Goal: Task Accomplishment & Management: Manage account settings

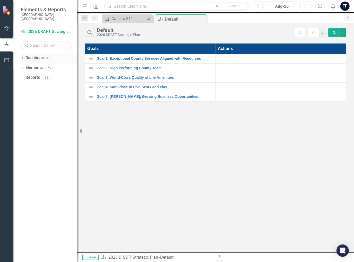
click at [22, 57] on icon "Dropdown" at bounding box center [23, 58] width 4 height 3
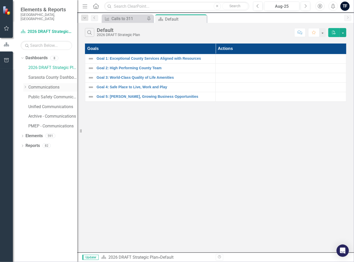
click at [38, 85] on link "Communications" at bounding box center [52, 87] width 49 height 6
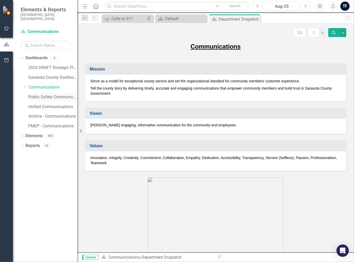
click at [38, 94] on link "Public Safety Communication" at bounding box center [52, 97] width 49 height 6
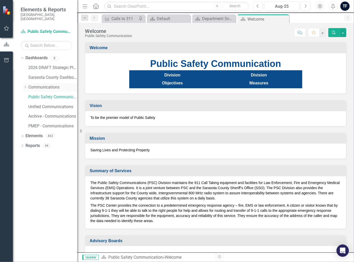
click at [37, 84] on link "Communications" at bounding box center [52, 87] width 49 height 6
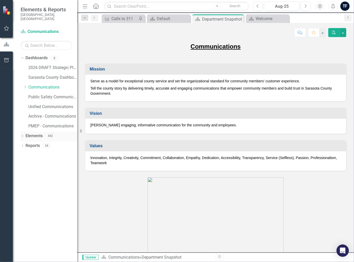
click at [22, 135] on icon "Dropdown" at bounding box center [23, 136] width 4 height 3
click at [40, 154] on link "Action Actions" at bounding box center [38, 156] width 21 height 6
click at [24, 155] on icon "Dropdown" at bounding box center [25, 156] width 4 height 3
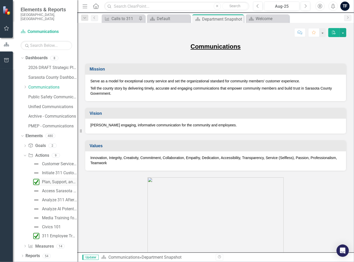
click at [51, 180] on div "Plan, Support, and Execute Relocation Initiatives to the Medical Examiner's Off…" at bounding box center [59, 182] width 35 height 5
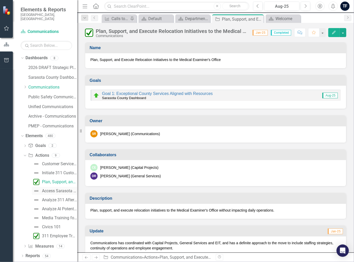
click at [36, 188] on img at bounding box center [36, 191] width 6 height 6
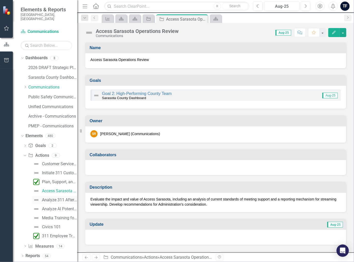
click at [34, 197] on img at bounding box center [36, 200] width 6 height 6
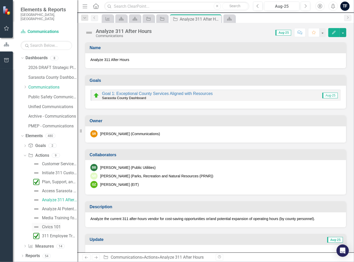
click at [36, 224] on img at bounding box center [36, 227] width 6 height 6
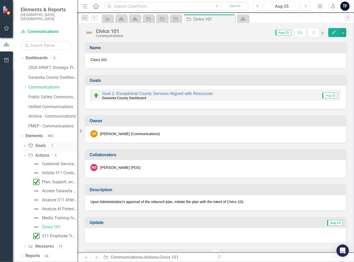
click at [24, 145] on icon "Dropdown" at bounding box center [25, 146] width 4 height 3
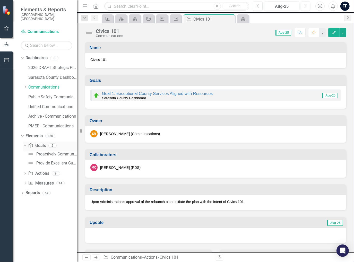
click at [25, 144] on icon "Dropdown" at bounding box center [24, 146] width 3 height 4
click at [21, 134] on icon "Dropdown" at bounding box center [21, 136] width 3 height 4
click at [22, 135] on icon at bounding box center [22, 136] width 1 height 2
click at [25, 145] on icon "Dropdown" at bounding box center [25, 146] width 4 height 3
click at [25, 173] on icon "Dropdown" at bounding box center [25, 174] width 4 height 3
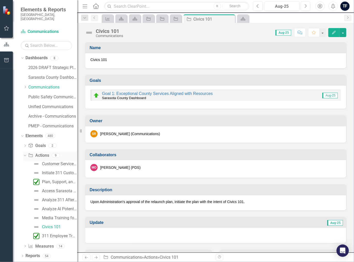
click at [25, 153] on icon "Dropdown" at bounding box center [24, 155] width 3 height 4
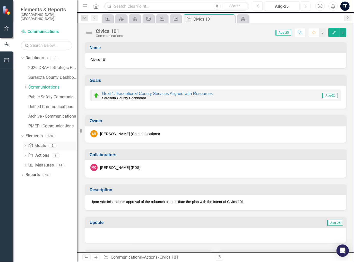
click at [24, 145] on icon "Dropdown" at bounding box center [25, 146] width 4 height 3
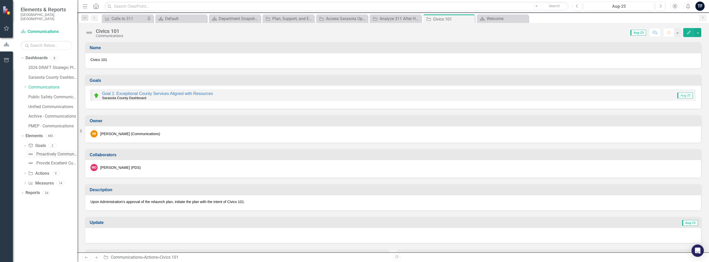
click at [42, 152] on div "Proactively Communicate with the Public" at bounding box center [56, 154] width 41 height 5
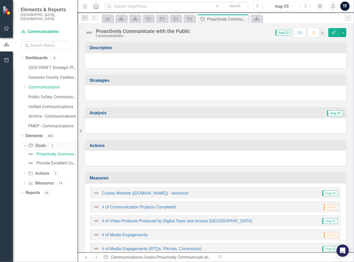
click at [25, 144] on icon "Dropdown" at bounding box center [24, 146] width 3 height 4
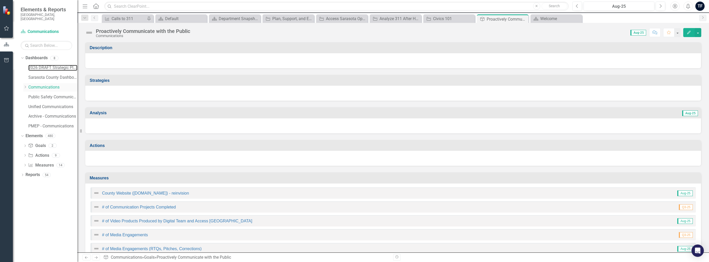
drag, startPoint x: 47, startPoint y: 63, endPoint x: 53, endPoint y: 82, distance: 19.9
click at [47, 65] on link "2026 DRAFT Strategic Plan" at bounding box center [52, 68] width 49 height 6
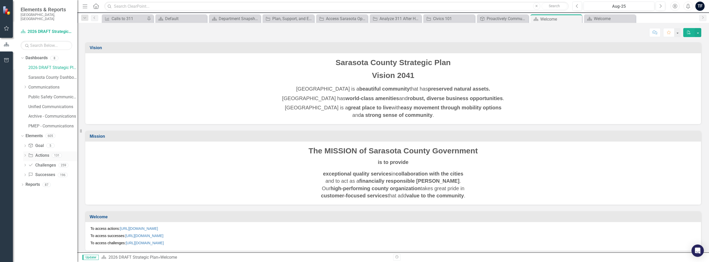
click at [42, 153] on link "Action Actions" at bounding box center [38, 156] width 21 height 6
click at [25, 154] on icon at bounding box center [24, 155] width 1 height 2
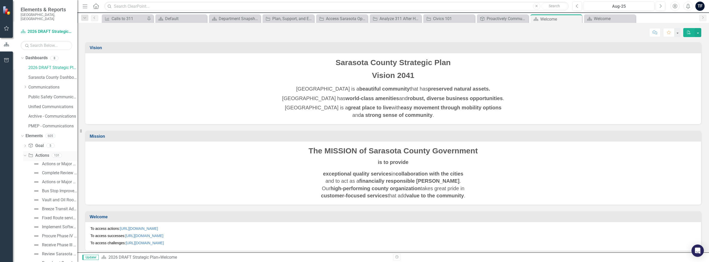
click at [25, 153] on icon "Dropdown" at bounding box center [24, 155] width 3 height 4
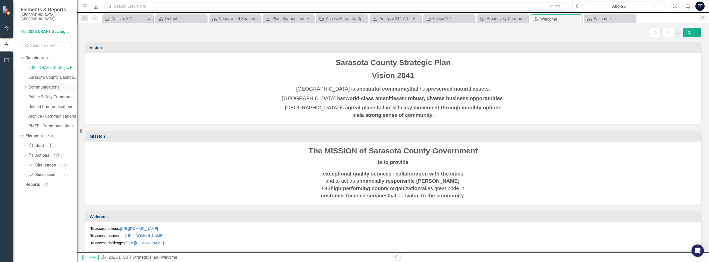
click at [42, 84] on link "Communications" at bounding box center [52, 87] width 49 height 6
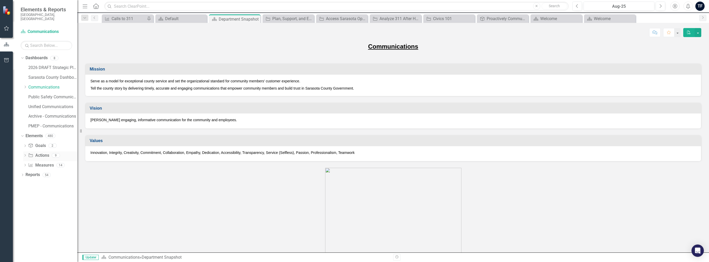
click at [25, 154] on icon at bounding box center [24, 155] width 1 height 2
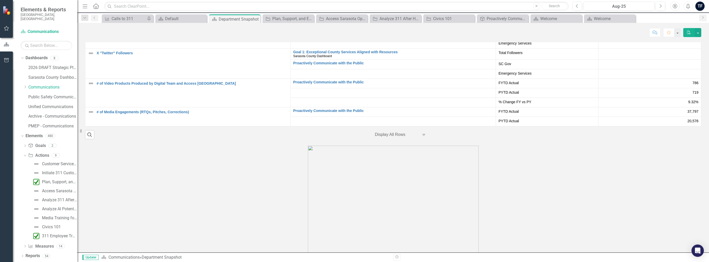
scroll to position [1120, 0]
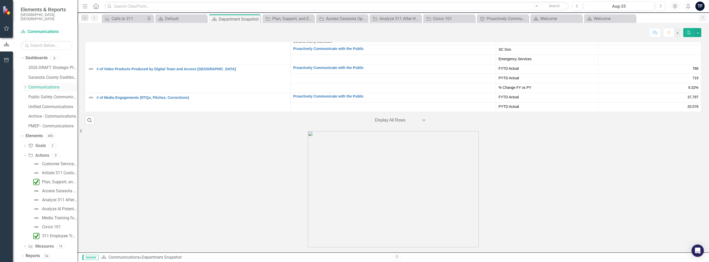
click at [40, 85] on link "Communications" at bounding box center [52, 87] width 49 height 6
click at [22, 134] on icon "Dropdown" at bounding box center [21, 136] width 3 height 4
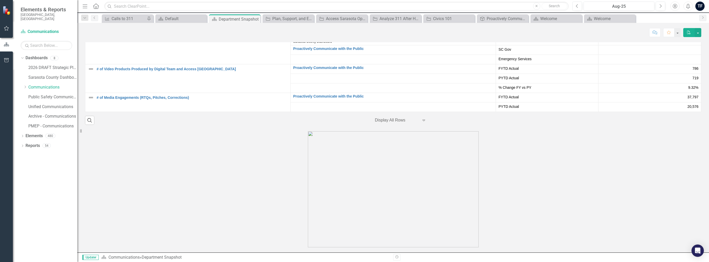
click at [8, 12] on img at bounding box center [7, 10] width 9 height 9
click at [40, 29] on link "Dashboard Communications" at bounding box center [47, 32] width 52 height 6
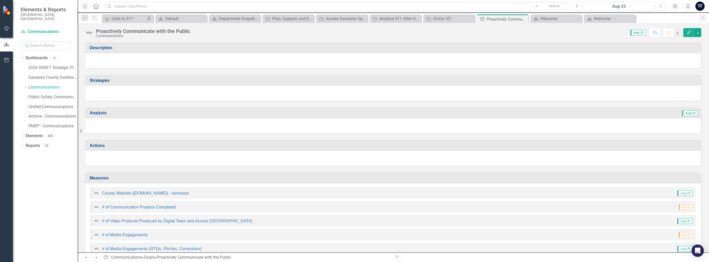
click at [100, 159] on div at bounding box center [392, 158] width 615 height 15
click at [47, 65] on link "2026 DRAFT Strategic Plan" at bounding box center [52, 68] width 49 height 6
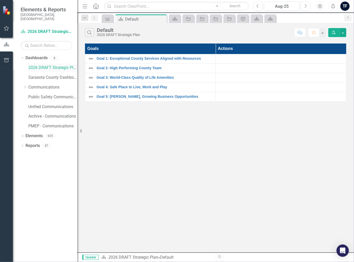
click at [47, 65] on link "2026 DRAFT Strategic Plan" at bounding box center [52, 68] width 49 height 6
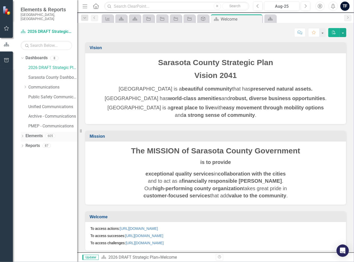
click at [22, 135] on icon at bounding box center [22, 136] width 1 height 2
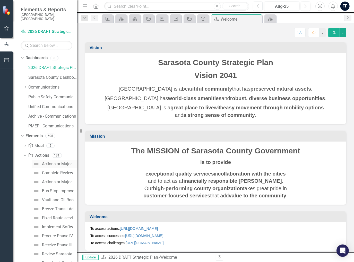
click at [52, 162] on div "Actions or Major Project Sample (Rationale and Impact)" at bounding box center [59, 164] width 35 height 5
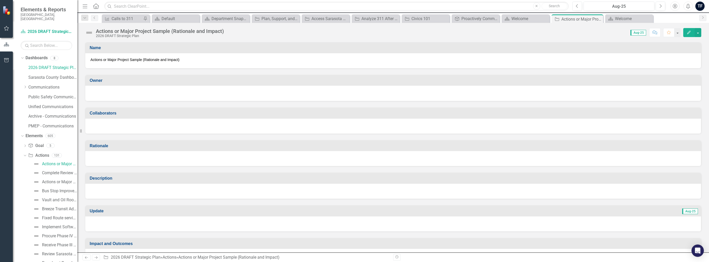
click at [85, 6] on icon "Menu" at bounding box center [85, 5] width 7 height 5
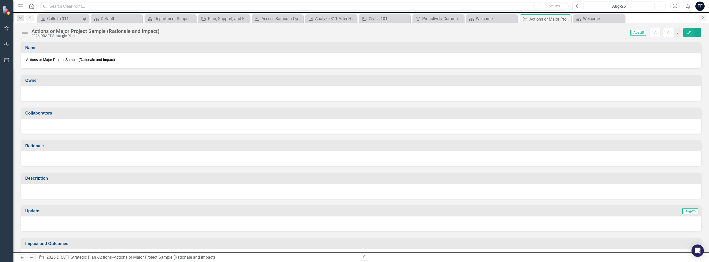
click at [20, 7] on icon "Menu" at bounding box center [20, 5] width 7 height 5
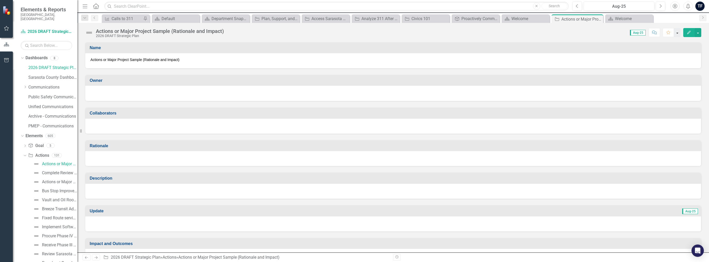
click at [354, 34] on button "button" at bounding box center [677, 32] width 7 height 9
click at [354, 32] on button "button" at bounding box center [697, 32] width 7 height 9
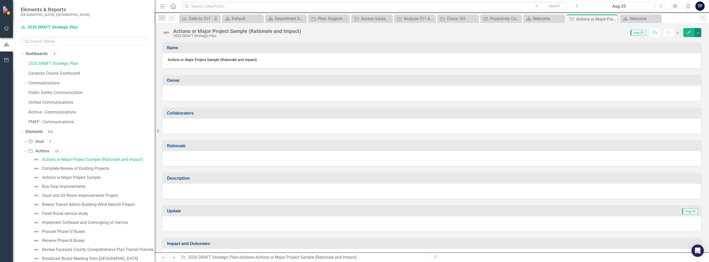
drag, startPoint x: 79, startPoint y: 2, endPoint x: 285, endPoint y: 28, distance: 208.5
click at [285, 28] on div "Elements & Reports [GEOGRAPHIC_DATA], [GEOGRAPHIC_DATA] Dashboard 2026 DRAFT St…" at bounding box center [354, 131] width 709 height 262
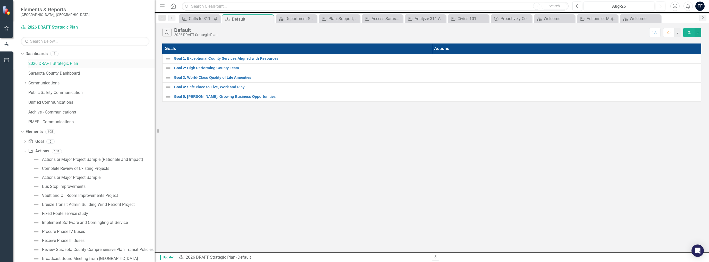
click at [57, 64] on link "2026 DRAFT Strategic Plan" at bounding box center [91, 64] width 126 height 6
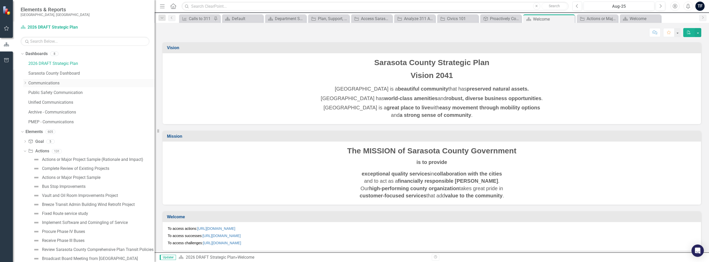
click at [39, 83] on link "Communications" at bounding box center [91, 83] width 126 height 6
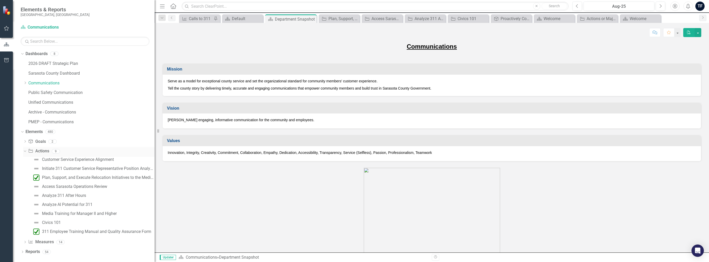
click at [25, 151] on icon "Dropdown" at bounding box center [24, 151] width 3 height 4
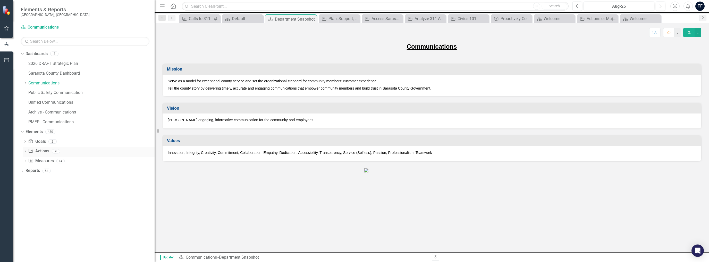
click at [25, 151] on icon "Dropdown" at bounding box center [25, 151] width 4 height 3
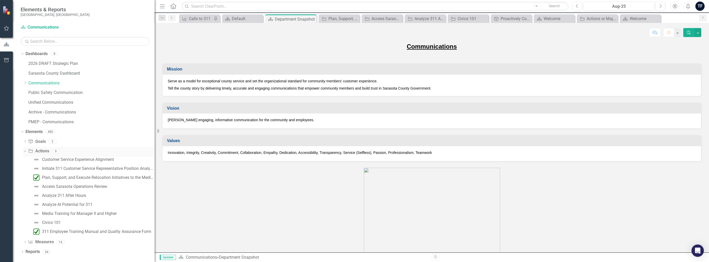
click at [24, 152] on icon "Dropdown" at bounding box center [24, 151] width 3 height 4
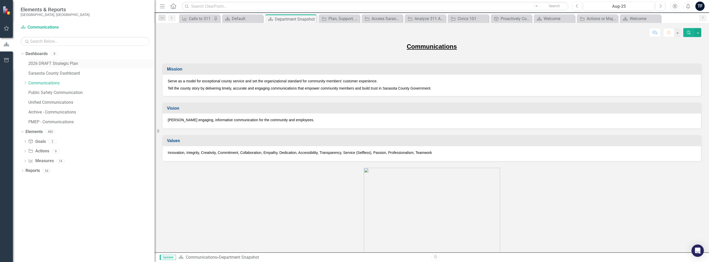
click at [52, 65] on link "2026 DRAFT Strategic Plan" at bounding box center [91, 64] width 126 height 6
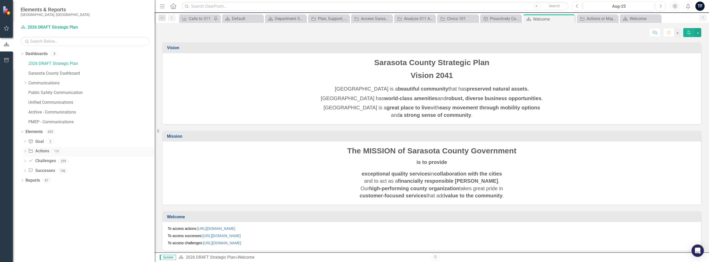
click at [24, 152] on icon "Dropdown" at bounding box center [25, 151] width 4 height 3
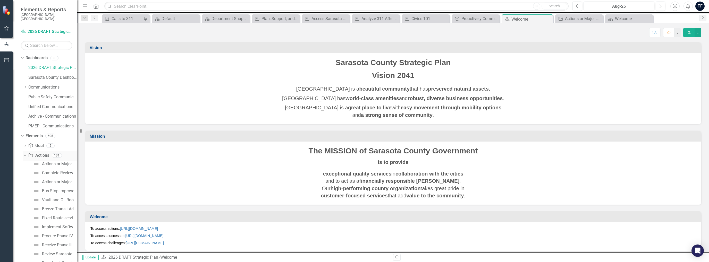
click at [24, 153] on icon "Dropdown" at bounding box center [24, 155] width 3 height 4
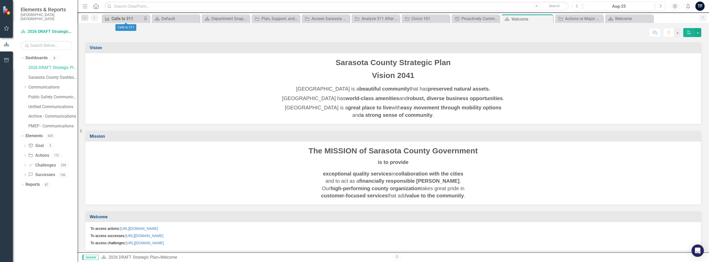
click at [130, 20] on div "Calls to 311" at bounding box center [126, 18] width 30 height 6
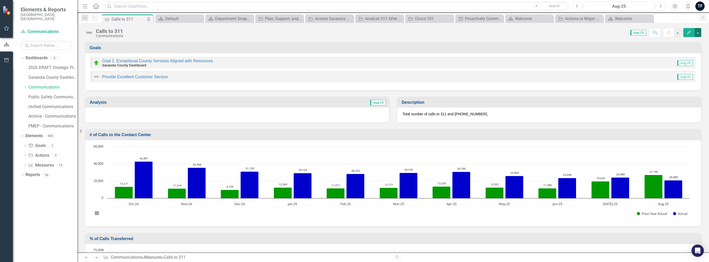
click at [354, 32] on button "button" at bounding box center [697, 32] width 7 height 9
click at [134, 63] on div "Goal 1: Exceptional County Services Aligned with Resources Sarasota County Dash…" at bounding box center [157, 63] width 111 height 8
click at [134, 62] on link "Goal 1: Exceptional County Services Aligned with Resources" at bounding box center [157, 61] width 111 height 4
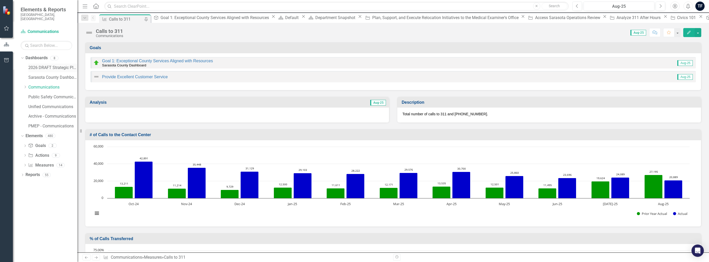
click at [46, 65] on link "2026 DRAFT Strategic Plan" at bounding box center [52, 68] width 49 height 6
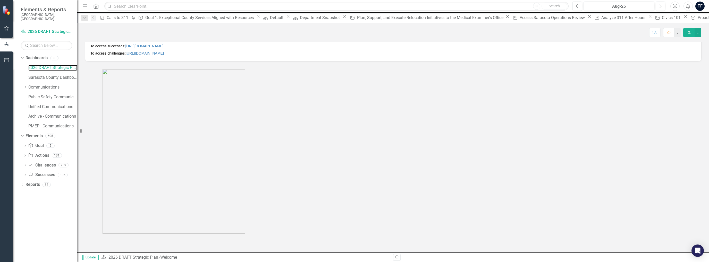
scroll to position [61, 0]
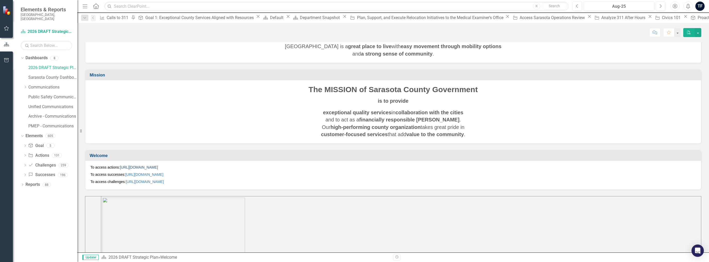
click at [158, 167] on link "[URL][DOMAIN_NAME]" at bounding box center [139, 167] width 38 height 4
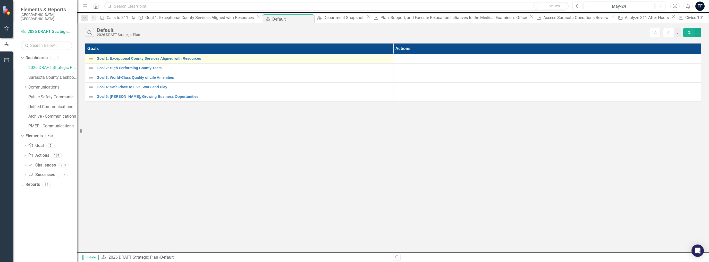
click at [89, 58] on img at bounding box center [91, 59] width 6 height 6
click at [106, 58] on link "Goal 1: Exceptional County Services Aligned with Resources" at bounding box center [244, 59] width 294 height 4
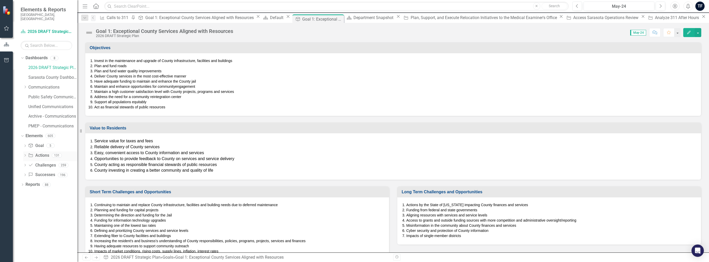
click at [43, 153] on link "Action Actions" at bounding box center [38, 156] width 21 height 6
click at [25, 154] on icon at bounding box center [24, 155] width 1 height 2
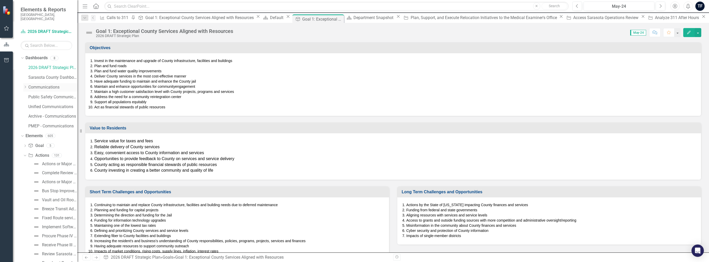
click at [46, 85] on link "Communications" at bounding box center [52, 87] width 49 height 6
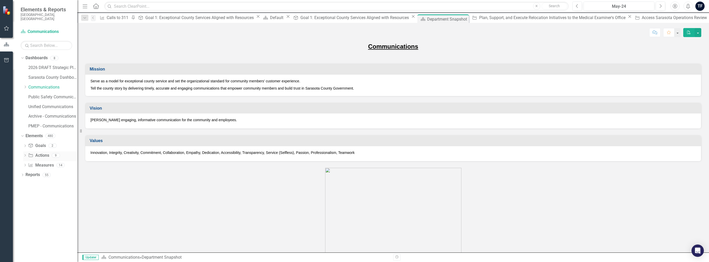
click at [43, 154] on link "Action Actions" at bounding box center [38, 156] width 21 height 6
click at [25, 155] on icon "Dropdown" at bounding box center [25, 156] width 4 height 3
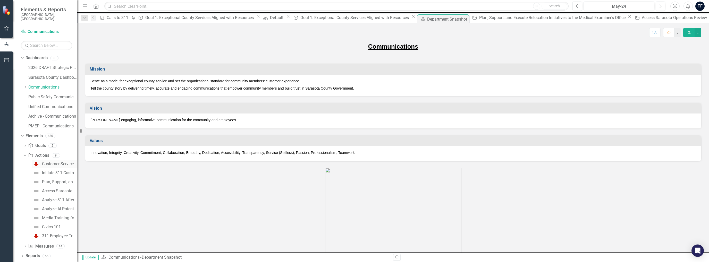
click at [54, 162] on div "Customer Service Experience Alignment" at bounding box center [59, 164] width 35 height 5
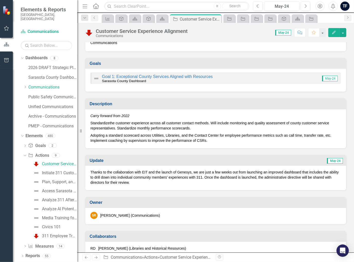
scroll to position [26, 0]
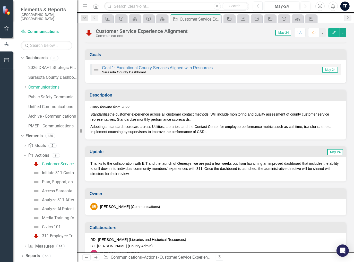
click at [141, 175] on p "Thanks to the collaboration with EIT and the launch of Genesys, we are just a f…" at bounding box center [215, 168] width 251 height 15
click at [140, 174] on p "Thanks to the collaboration with EIT and the launch of Genesys, we are just a f…" at bounding box center [215, 168] width 251 height 15
click at [335, 31] on icon "button" at bounding box center [334, 33] width 4 height 4
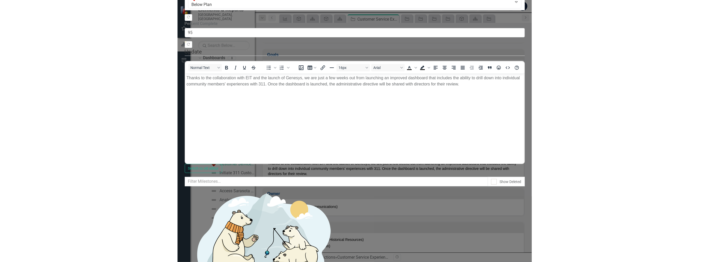
scroll to position [0, 0]
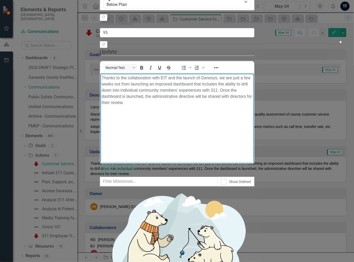
click at [107, 105] on body "Thanks to the collaboration with EIT and the launch of Genesys, we are just a f…" at bounding box center [176, 112] width 153 height 77
click at [252, 91] on p "Thanks to the collaboration with EIT and the launch of Genesys, we are just a f…" at bounding box center [176, 90] width 151 height 31
click at [103, 110] on p "Rich Text Area. Press ALT-0 for help." at bounding box center [176, 113] width 151 height 6
drag, startPoint x: 219, startPoint y: 100, endPoint x: 194, endPoint y: 193, distance: 96.6
click at [100, 101] on html "Thanks to the collaboration with EIT and the launch of Genesys, we are just a f…" at bounding box center [176, 112] width 153 height 77
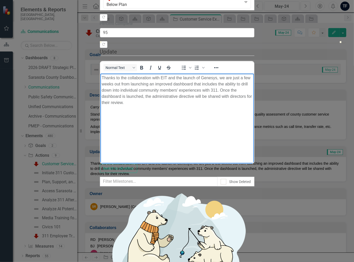
click at [104, 110] on p "Rich Text Area. Press ALT-0 for help." at bounding box center [176, 113] width 151 height 6
drag, startPoint x: 226, startPoint y: 101, endPoint x: 76, endPoint y: 98, distance: 149.7
click at [100, 98] on html "Thanks to the collaboration with EIT and the launch of Genesys, we are just a f…" at bounding box center [176, 112] width 153 height 77
click at [252, 92] on p "Thanks to the collaboration with EIT and the launch of Genesys, we are just a f…" at bounding box center [176, 90] width 151 height 31
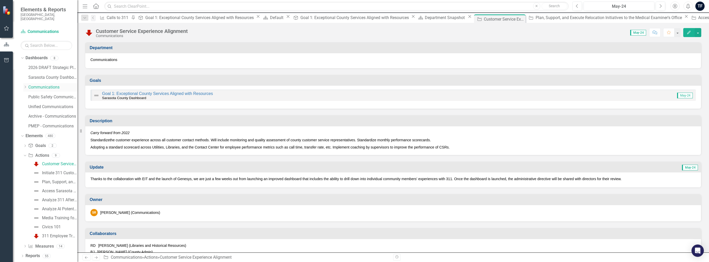
click at [43, 84] on link "Communications" at bounding box center [52, 87] width 49 height 6
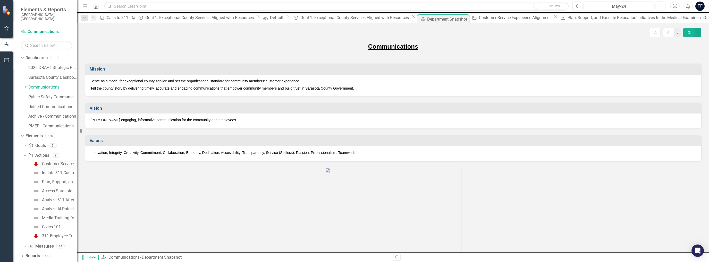
click at [60, 162] on div "Customer Service Experience Alignment" at bounding box center [59, 164] width 35 height 5
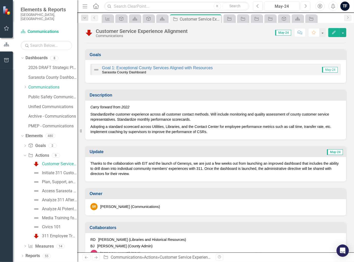
scroll to position [77, 0]
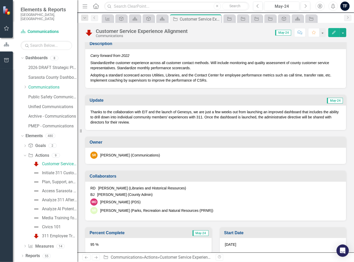
click at [141, 123] on p "Thanks to the collaboration with EIT and the launch of Genesys, we are just a f…" at bounding box center [215, 116] width 251 height 15
click at [344, 33] on button "button" at bounding box center [343, 32] width 7 height 9
click at [344, 32] on button "button" at bounding box center [343, 32] width 7 height 9
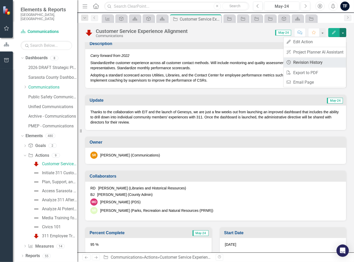
click at [313, 65] on link "Revision History Revision History" at bounding box center [315, 63] width 63 height 10
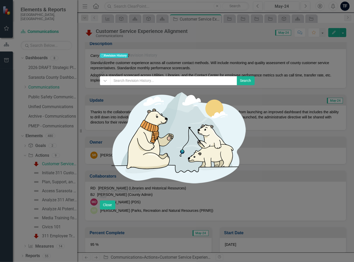
click at [105, 71] on icon "Close" at bounding box center [102, 73] width 5 height 4
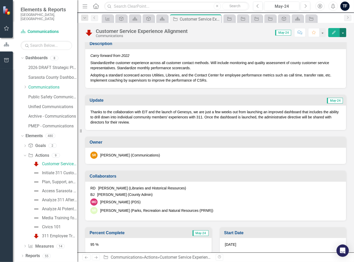
click at [343, 32] on button "button" at bounding box center [343, 32] width 7 height 9
click at [307, 42] on link "Edit Edit Action" at bounding box center [315, 42] width 63 height 10
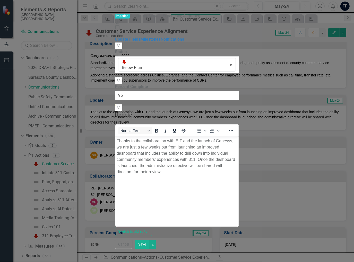
scroll to position [0, 0]
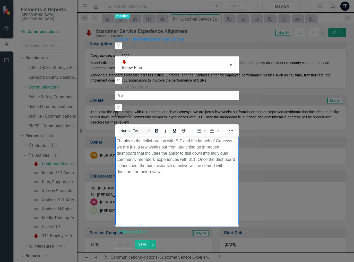
click at [237, 155] on p "Thanks to the collaboration with EIT and the launch of Genesys, we are just a f…" at bounding box center [176, 156] width 121 height 37
click at [152, 227] on button "Switch to old editor" at bounding box center [133, 231] width 37 height 9
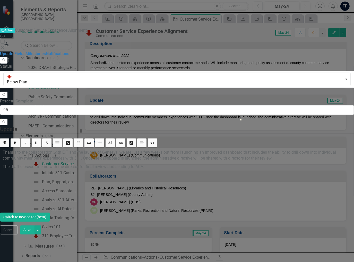
click at [50, 213] on button "Switch to new editor (beta)" at bounding box center [25, 217] width 50 height 9
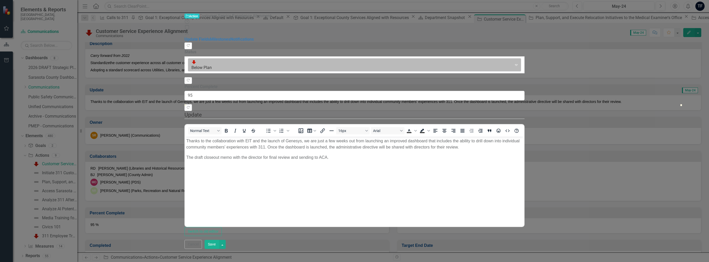
click at [354, 63] on icon "Expand" at bounding box center [515, 65] width 5 height 4
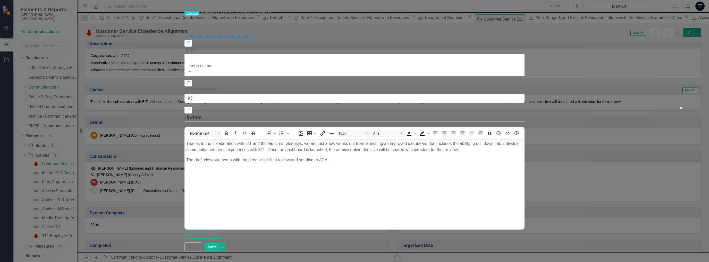
scroll to position [10, 0]
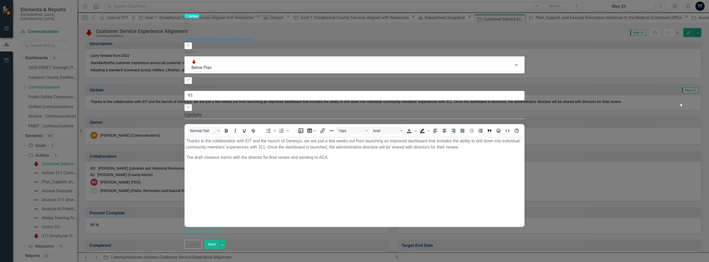
click at [219, 249] on button "Save" at bounding box center [211, 244] width 14 height 9
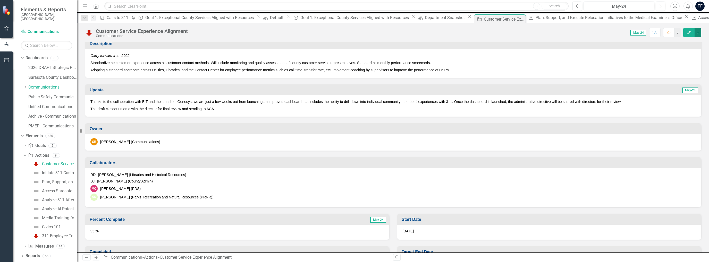
scroll to position [52, 0]
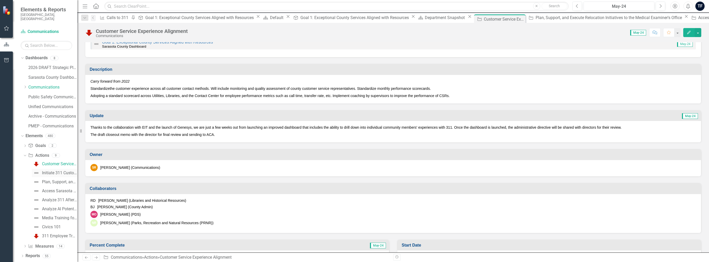
click at [53, 171] on div "Initiate 311 Customer Service Representative Position Analysis" at bounding box center [59, 173] width 35 height 5
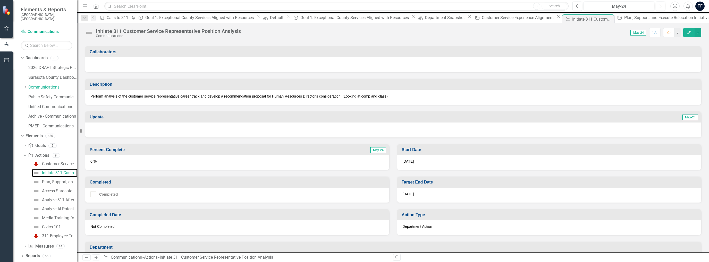
scroll to position [180, 0]
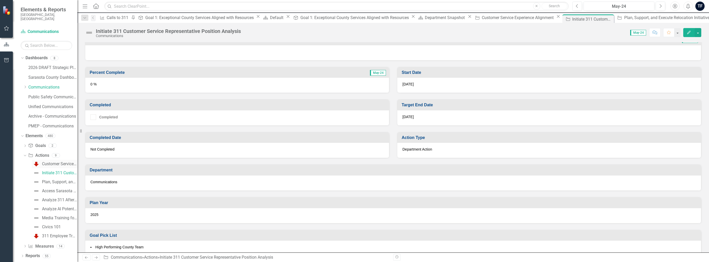
click at [55, 162] on div "Customer Service Experience Alignment" at bounding box center [59, 164] width 35 height 5
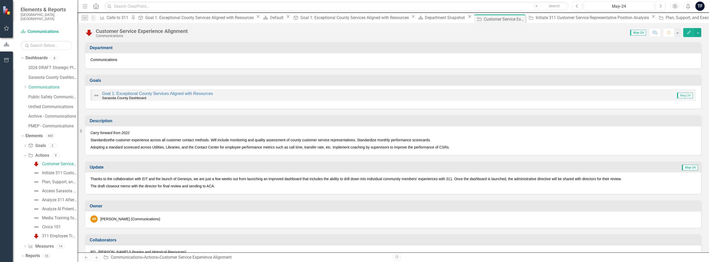
click at [354, 6] on div "TF" at bounding box center [699, 6] width 9 height 9
click at [354, 66] on link "Logout Log Out" at bounding box center [683, 65] width 41 height 10
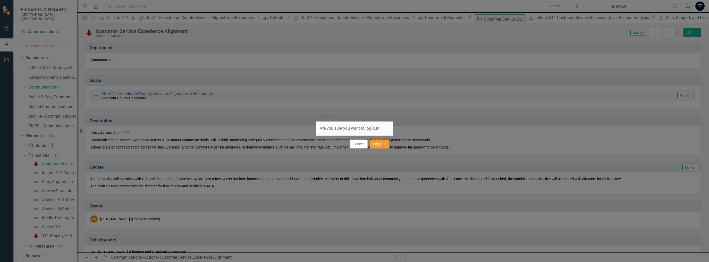
click at [354, 145] on button "Log Out" at bounding box center [380, 144] width 20 height 9
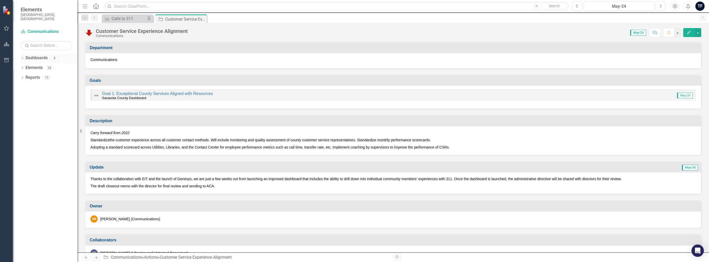
click at [22, 57] on icon "Dropdown" at bounding box center [23, 58] width 4 height 3
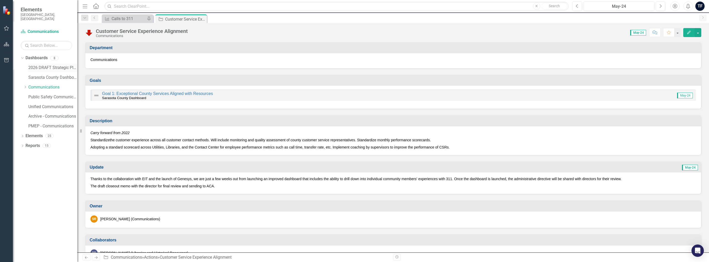
click at [40, 65] on link "2026 DRAFT Strategic Plan" at bounding box center [52, 68] width 49 height 6
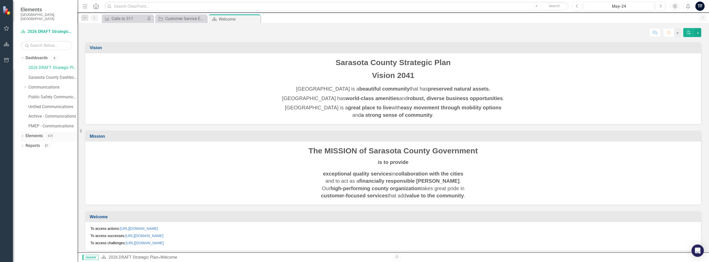
click at [23, 135] on icon "Dropdown" at bounding box center [23, 136] width 4 height 3
click at [39, 143] on link "Goal Goal" at bounding box center [35, 146] width 15 height 6
click at [25, 145] on icon at bounding box center [24, 146] width 1 height 2
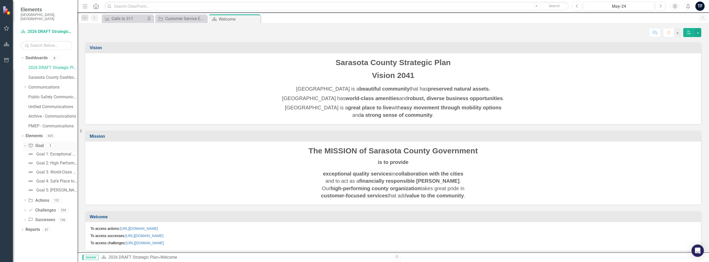
click at [25, 145] on icon at bounding box center [25, 145] width 2 height 1
click at [25, 155] on icon "Dropdown" at bounding box center [25, 156] width 4 height 3
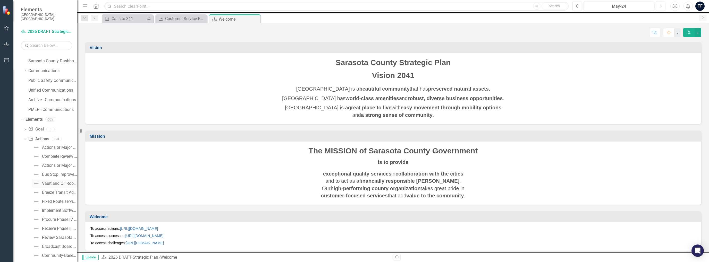
scroll to position [26, 0]
click at [53, 136] on div "Actions or Major Project Sample (Rationale and Impact)" at bounding box center [59, 138] width 35 height 5
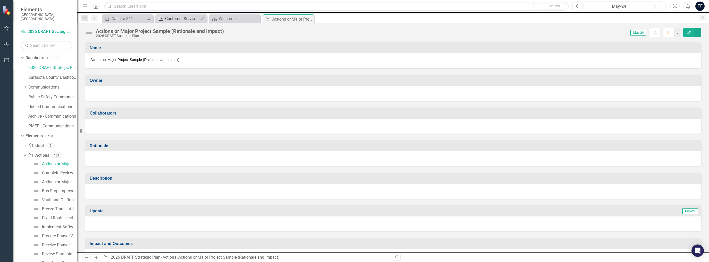
click at [176, 18] on div "Customer Service Experience Alignment" at bounding box center [182, 18] width 34 height 6
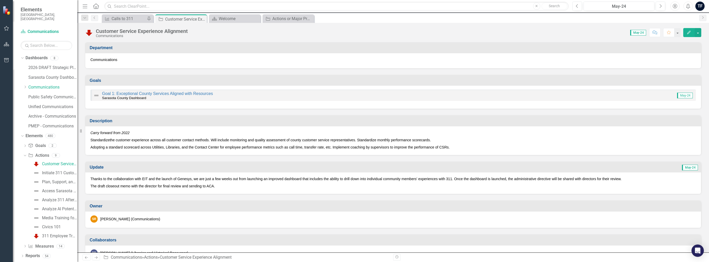
click at [640, 35] on span "May-24" at bounding box center [638, 33] width 16 height 6
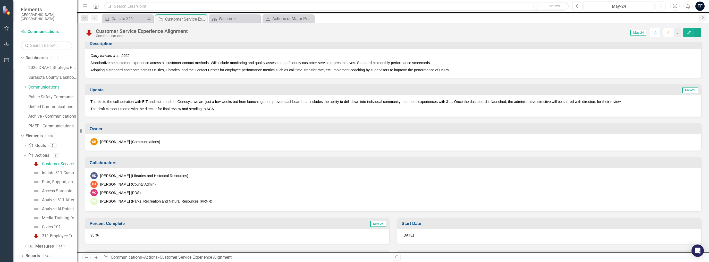
scroll to position [52, 0]
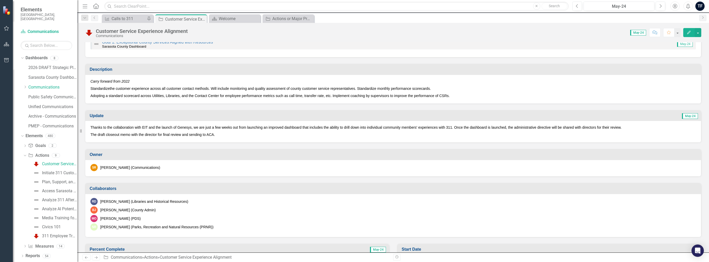
click at [224, 133] on p "The draft closeout memo with the director for final review and sending to ACA." at bounding box center [392, 134] width 605 height 6
click at [690, 33] on icon "Edit" at bounding box center [688, 33] width 5 height 4
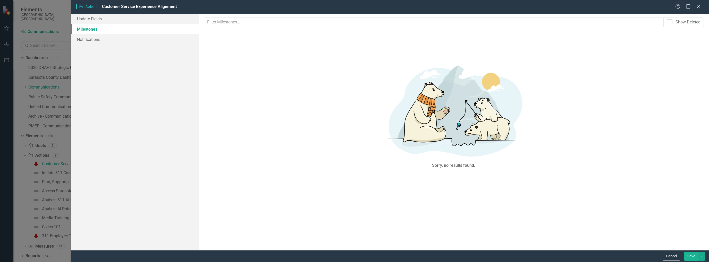
scroll to position [0, 0]
click at [87, 20] on link "Update Fields" at bounding box center [134, 19] width 127 height 10
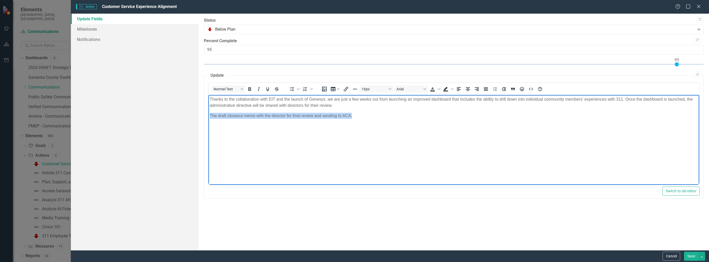
drag, startPoint x: 357, startPoint y: 115, endPoint x: 371, endPoint y: 213, distance: 99.6
click at [208, 122] on html "Thanks to the collaboration with EIT and the launch of Genesys, we are just a f…" at bounding box center [453, 133] width 491 height 77
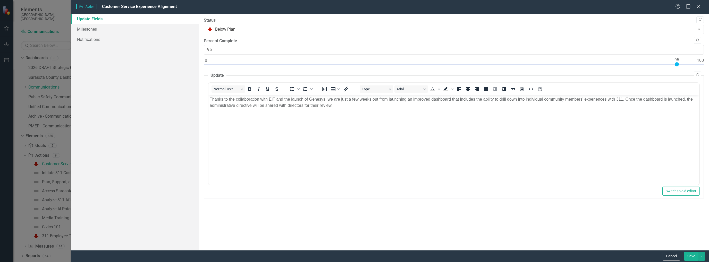
click at [694, 257] on button "Save" at bounding box center [691, 256] width 14 height 9
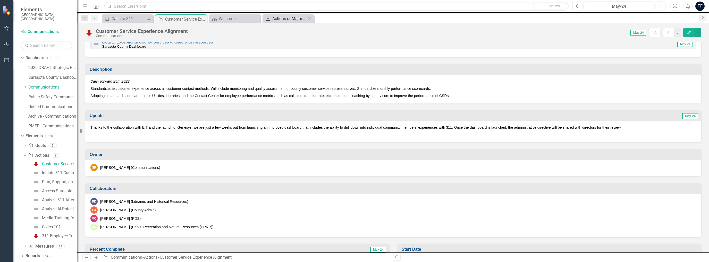
click at [286, 18] on div "Actions or Major Project Sample (Rationale and Impact)" at bounding box center [289, 18] width 34 height 6
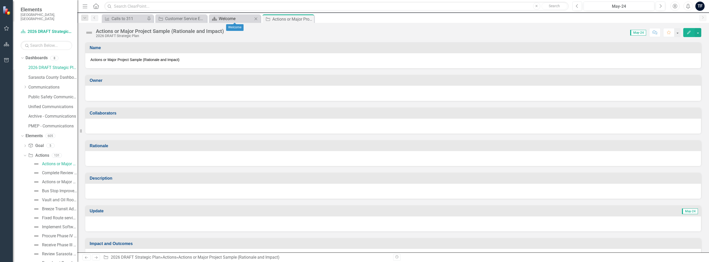
click at [227, 17] on div "Welcome" at bounding box center [236, 18] width 34 height 6
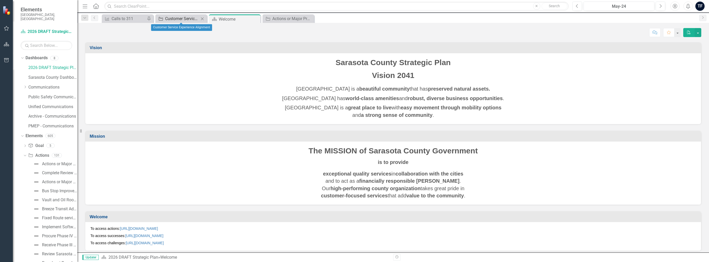
click at [192, 18] on div "Customer Service Experience Alignment" at bounding box center [182, 18] width 34 height 6
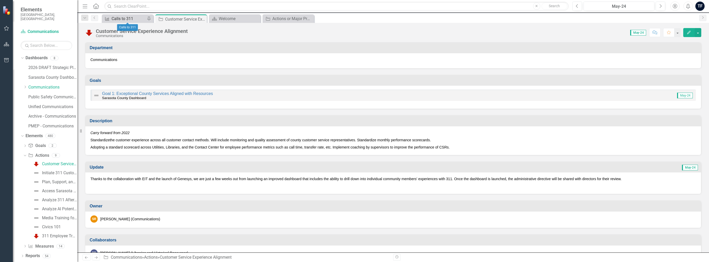
click at [122, 17] on div "Calls to 311" at bounding box center [128, 18] width 34 height 6
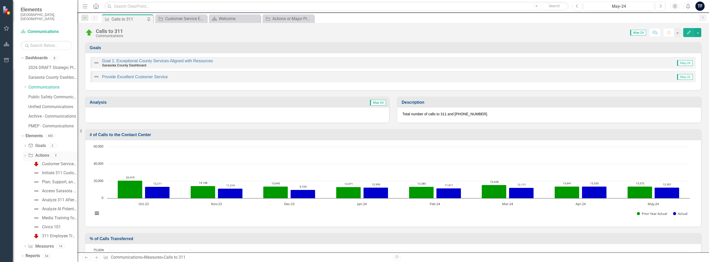
click at [24, 153] on icon "Dropdown" at bounding box center [24, 155] width 3 height 4
